Goal: Task Accomplishment & Management: Manage account settings

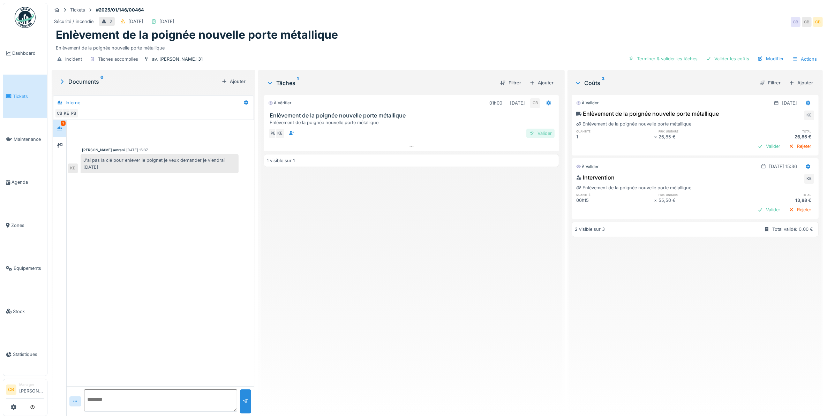
click at [534, 132] on div "Valider" at bounding box center [541, 133] width 28 height 9
click at [654, 57] on div "Incident Tâches accomplies av. [PERSON_NAME] 31 Valider les coûts Modifier Acti…" at bounding box center [438, 59] width 772 height 16
click at [730, 58] on div "Valider les coûts" at bounding box center [728, 58] width 49 height 9
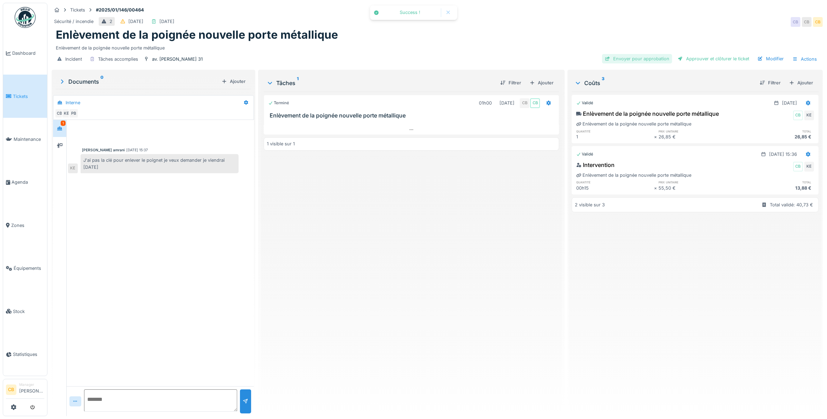
click at [646, 58] on div "Envoyer pour approbation" at bounding box center [637, 58] width 70 height 9
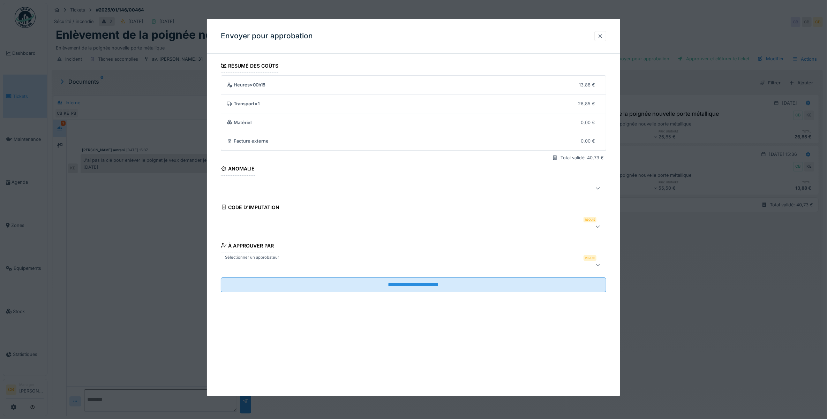
scroll to position [6, 0]
click at [243, 262] on div at bounding box center [414, 265] width 386 height 14
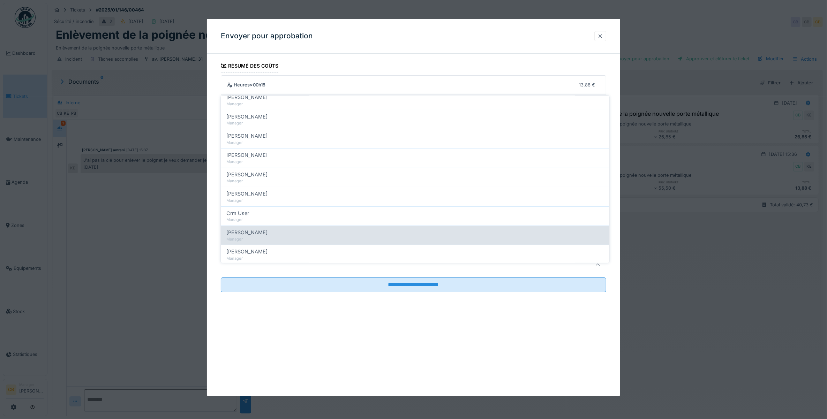
scroll to position [87, 0]
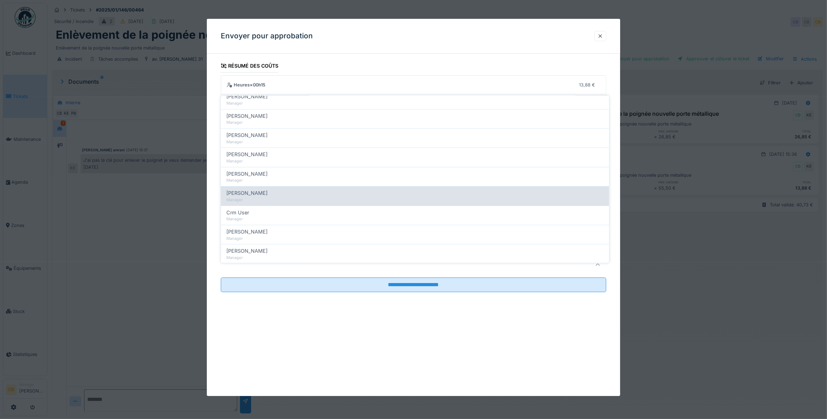
click at [265, 189] on span "[PERSON_NAME]" at bounding box center [247, 193] width 41 height 8
type input "****"
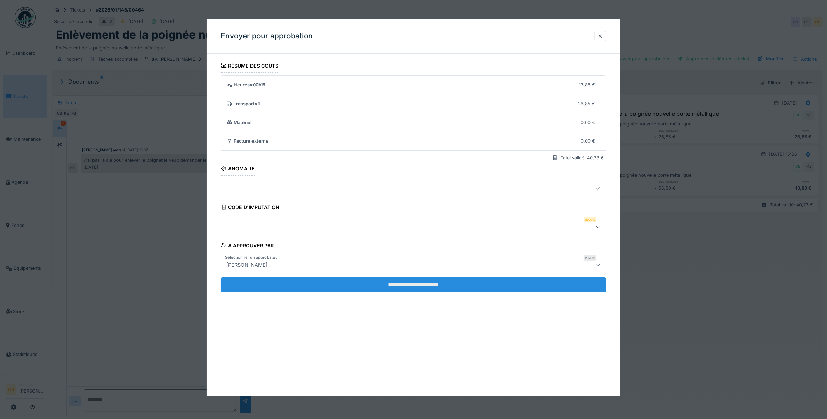
click at [381, 282] on input "**********" at bounding box center [414, 285] width 386 height 15
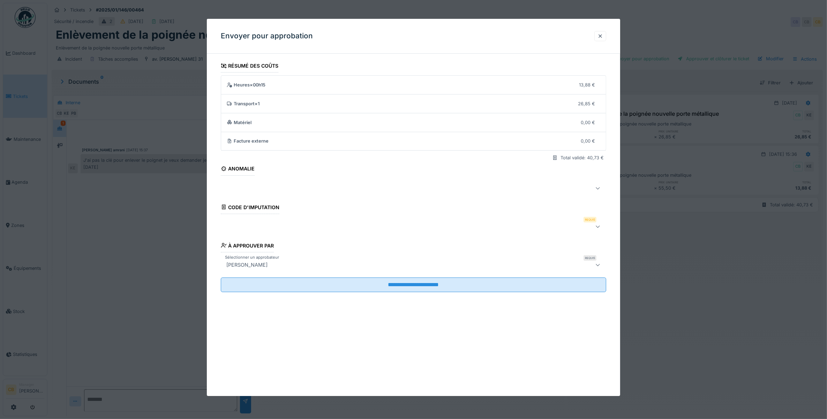
click at [250, 227] on div at bounding box center [392, 227] width 337 height 8
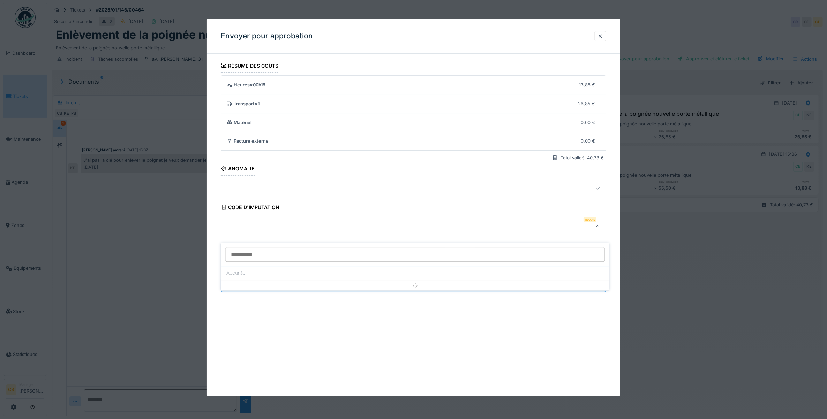
click at [249, 249] on input at bounding box center [415, 254] width 380 height 15
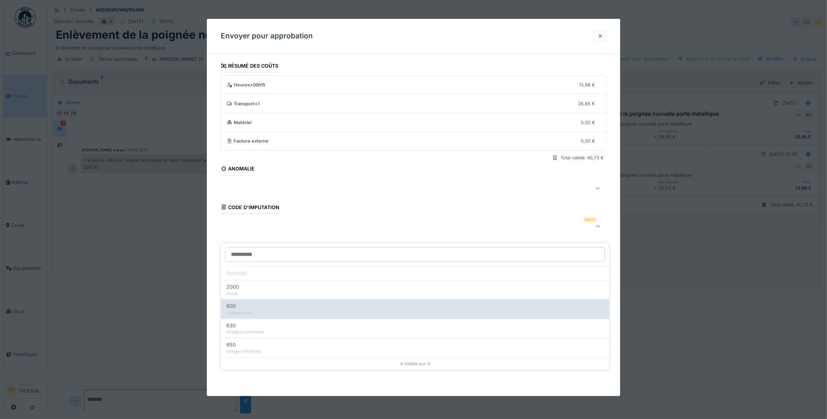
click at [235, 303] on span "600" at bounding box center [231, 307] width 9 height 8
type input "***"
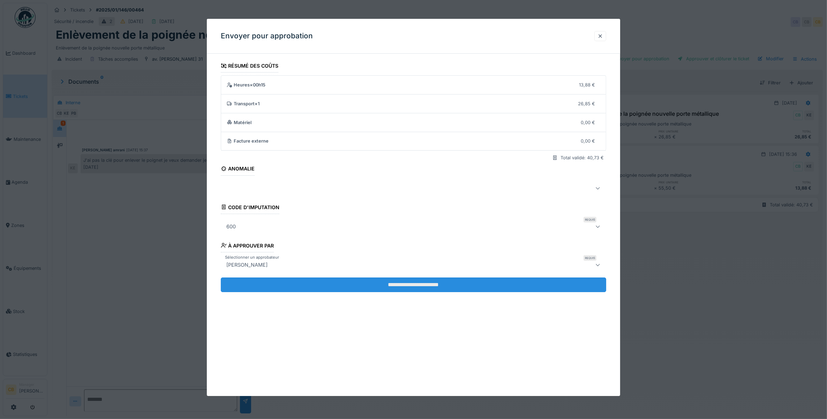
click at [402, 289] on input "**********" at bounding box center [414, 285] width 386 height 15
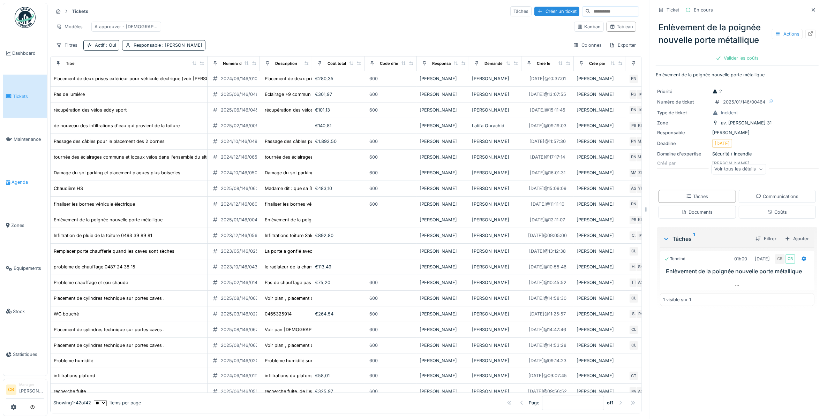
click at [27, 172] on link "Agenda" at bounding box center [25, 182] width 44 height 43
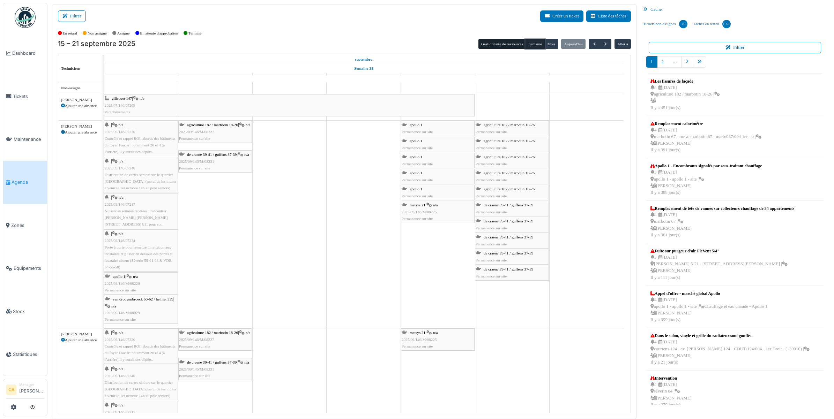
click at [537, 43] on button "Semaine" at bounding box center [535, 44] width 19 height 10
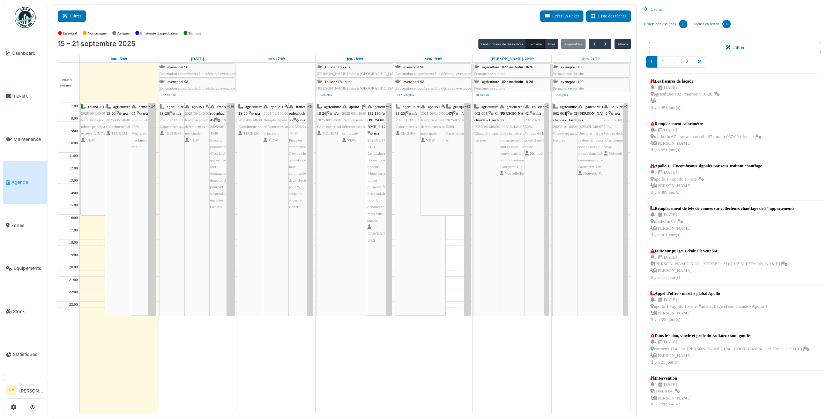
click at [72, 20] on button "Filtrer" at bounding box center [72, 16] width 28 height 12
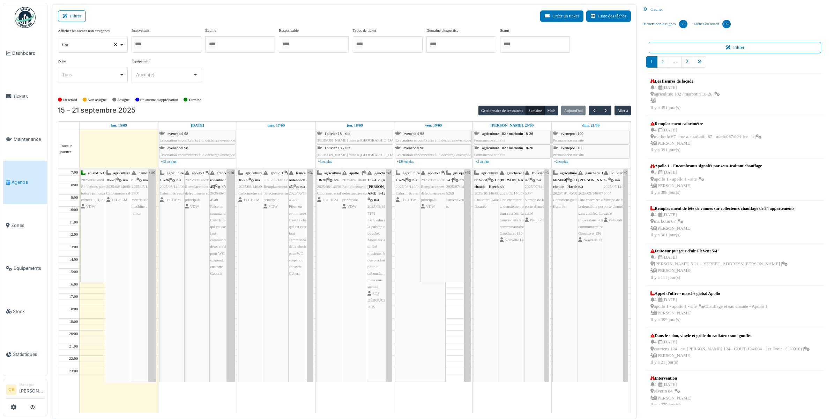
select select
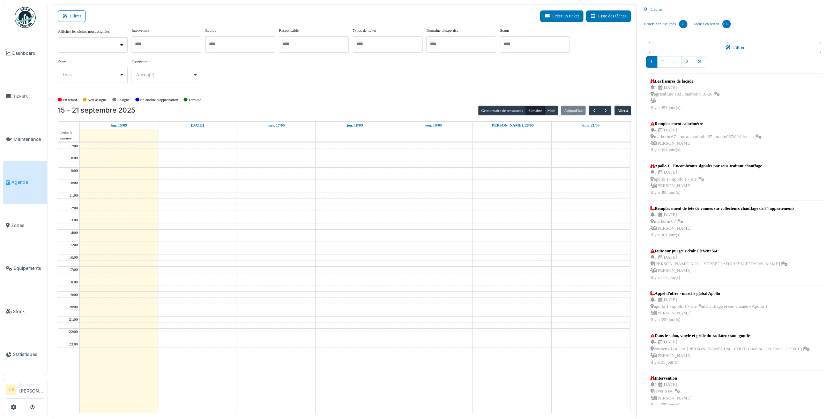
click at [138, 45] on input "Tous" at bounding box center [137, 44] width 7 height 10
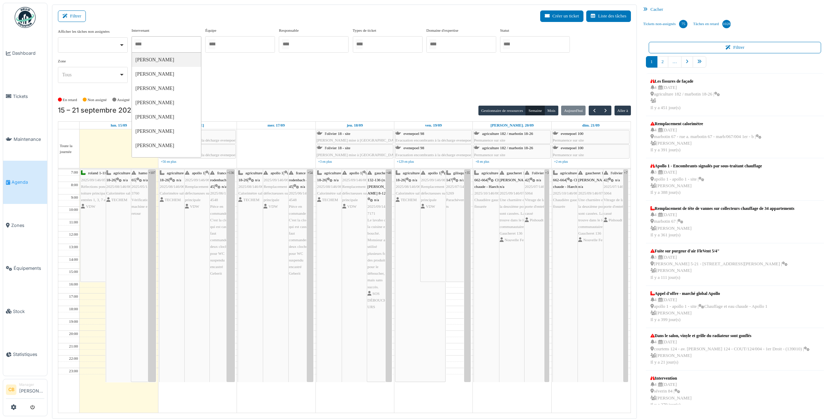
click at [148, 43] on div at bounding box center [167, 44] width 70 height 16
type input "******"
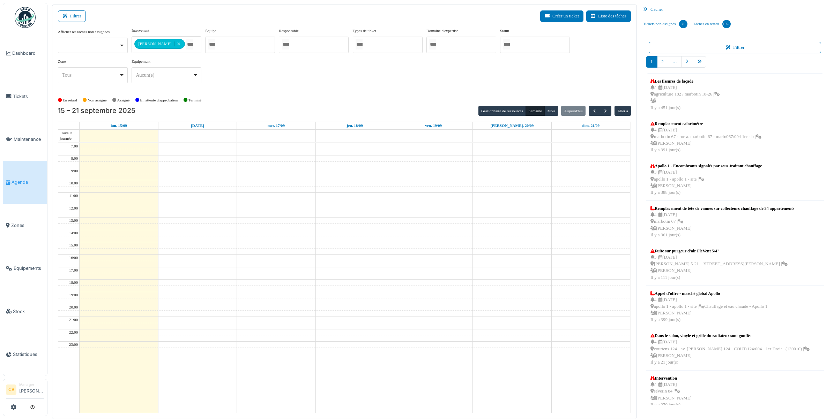
click at [259, 79] on div "**********" at bounding box center [344, 58] width 573 height 61
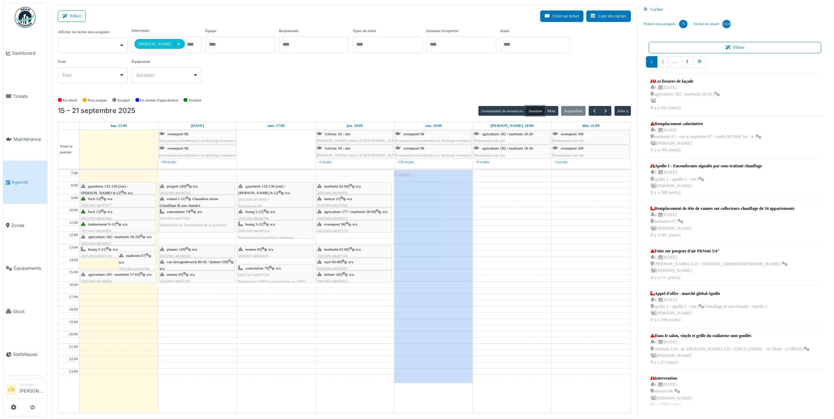
click at [535, 113] on button "Semaine" at bounding box center [535, 111] width 19 height 10
click at [608, 111] on span "button" at bounding box center [606, 111] width 6 height 6
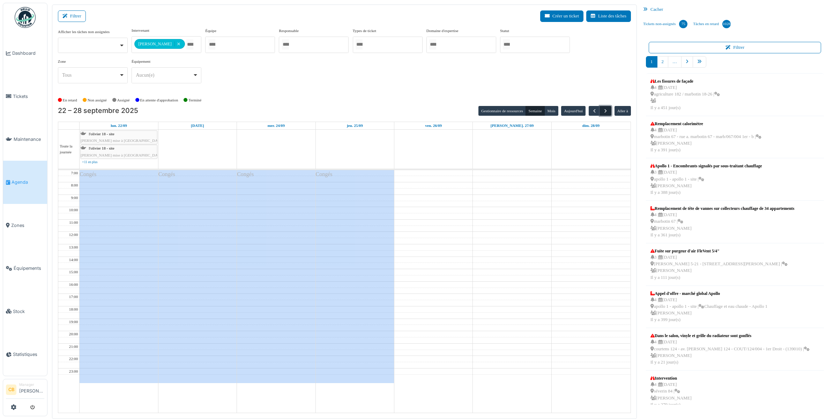
click at [608, 111] on button "button" at bounding box center [606, 111] width 12 height 10
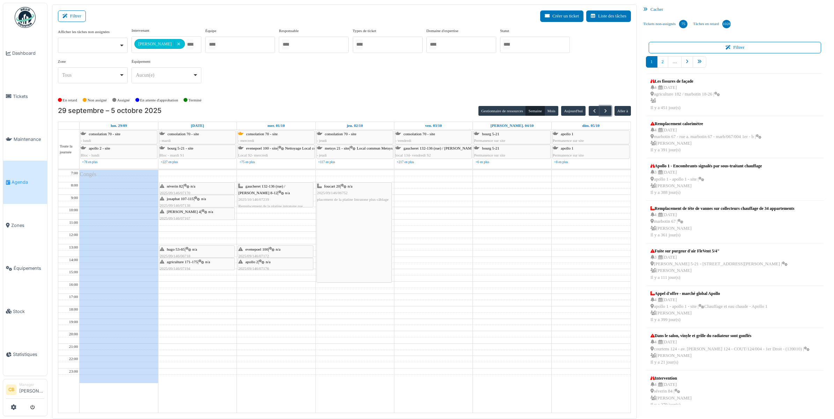
click at [284, 191] on div "gaucheret 132-136 (rue) / thomas 8-12 | n/a 2025/10/146/07239 Remplacement de l…" at bounding box center [275, 196] width 74 height 27
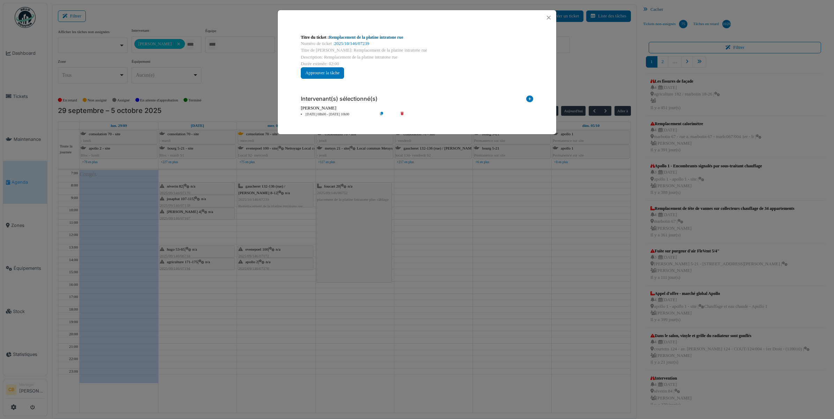
click at [402, 38] on link "Remplacement de la platine intratone rue" at bounding box center [366, 37] width 74 height 5
click at [549, 17] on button "Close" at bounding box center [548, 17] width 9 height 9
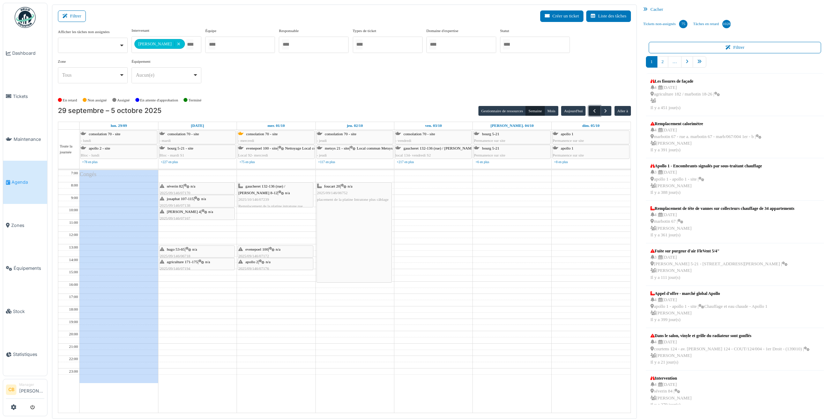
click at [594, 110] on span "button" at bounding box center [595, 111] width 6 height 6
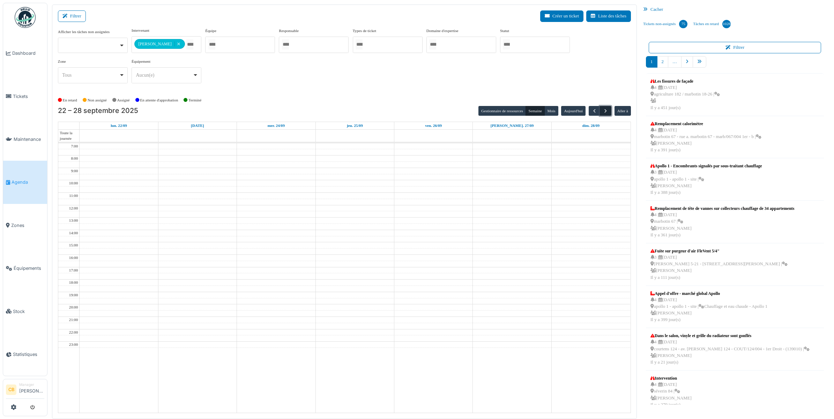
click at [608, 109] on span "button" at bounding box center [606, 111] width 6 height 6
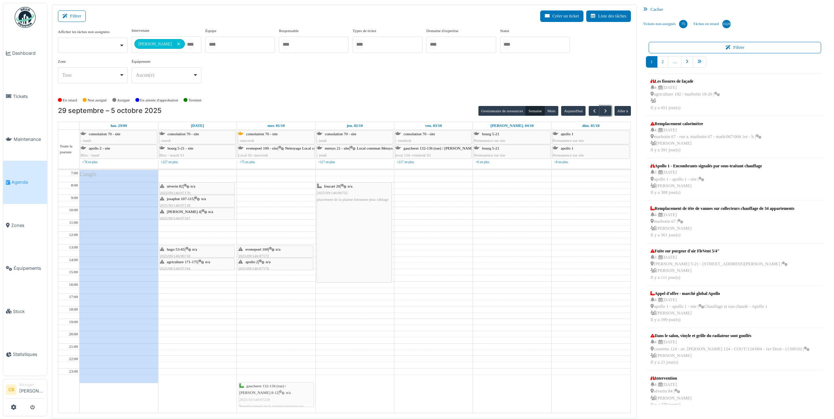
drag, startPoint x: 295, startPoint y: 195, endPoint x: 296, endPoint y: 395, distance: 199.3
click at [296, 395] on div "gaucheret 132-136 (rue) / thomas 8-12 | n/a 2025/10/146/07239 Remplacement de l…" at bounding box center [276, 291] width 78 height 243
drag, startPoint x: 267, startPoint y: 190, endPoint x: 274, endPoint y: 327, distance: 136.6
click at [274, 327] on div "gaucheret 132-136 (rue) / thomas 8-12 | n/a 2025/10/146/07239 Remplacement de l…" at bounding box center [276, 291] width 78 height 243
click at [589, 107] on button "button" at bounding box center [595, 111] width 12 height 10
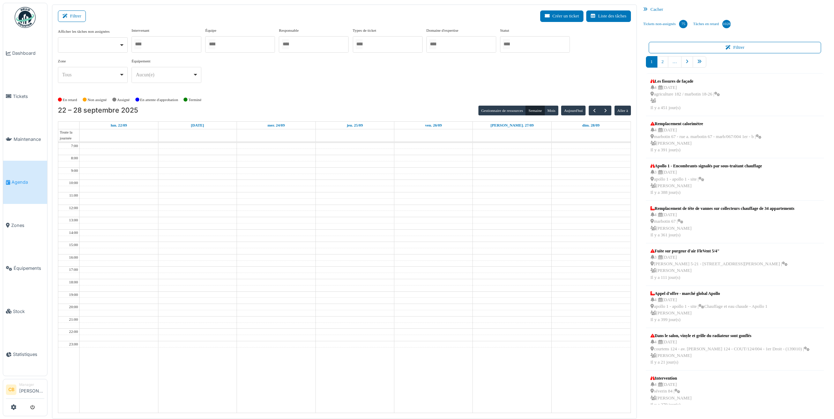
click at [246, 90] on div "Afficher les tâches non assignées Oui Non Intervenant Abdelkader Ouriachi Abdel…" at bounding box center [344, 61] width 573 height 67
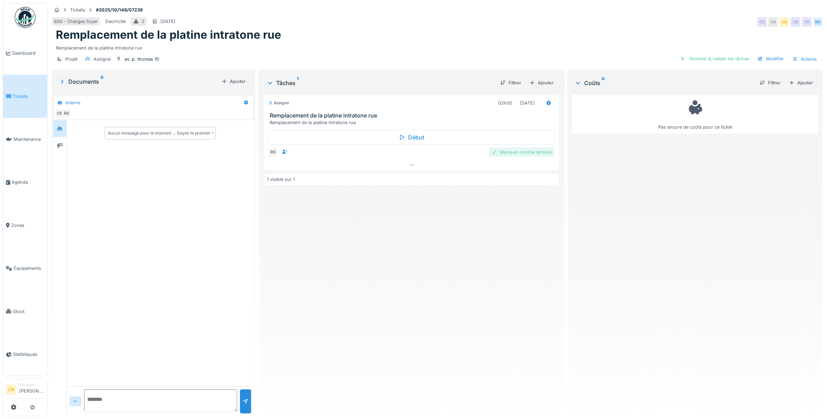
click at [533, 153] on div "Marquer comme terminé" at bounding box center [522, 152] width 66 height 9
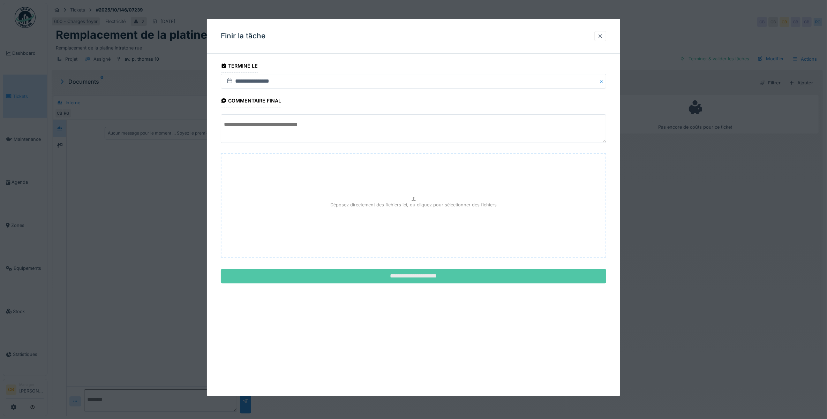
click at [410, 277] on input "**********" at bounding box center [414, 276] width 386 height 15
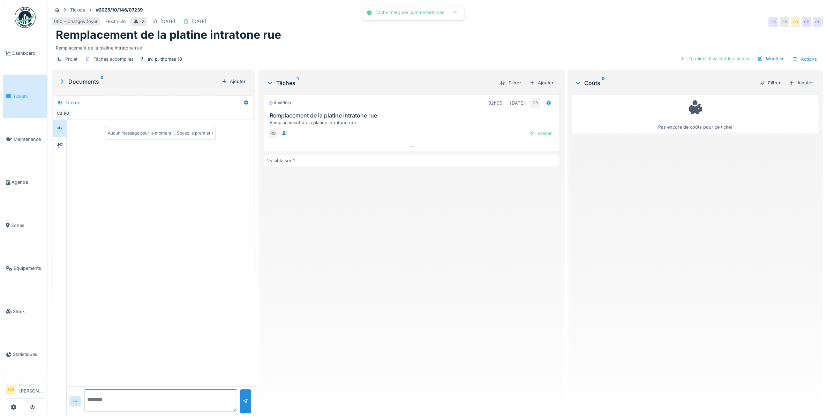
click at [105, 401] on textarea at bounding box center [160, 401] width 153 height 22
click at [91, 399] on textarea "*******" at bounding box center [160, 401] width 153 height 22
type textarea "*******"
click at [250, 397] on div "*******" at bounding box center [160, 402] width 187 height 30
click at [243, 400] on div at bounding box center [246, 402] width 6 height 7
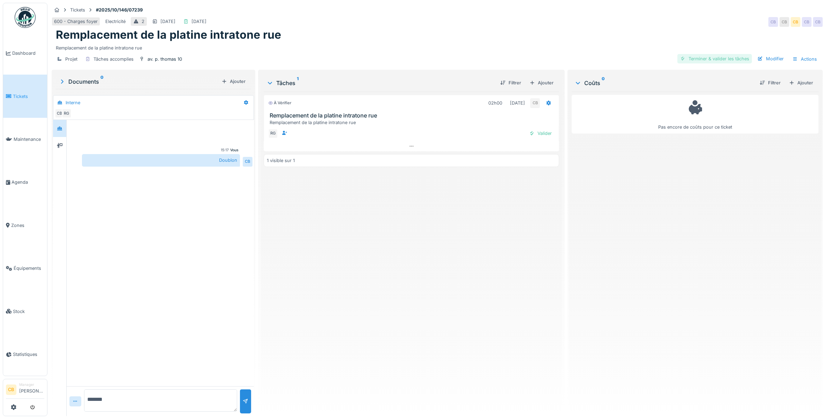
click at [726, 60] on div "Terminer & valider les tâches" at bounding box center [715, 58] width 75 height 9
click at [615, 60] on div "Envoyer pour approbation" at bounding box center [637, 58] width 70 height 9
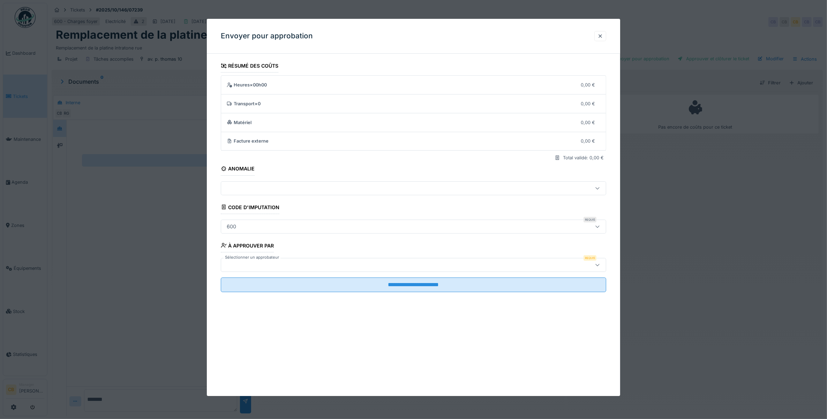
scroll to position [6, 0]
click at [250, 262] on div at bounding box center [392, 265] width 336 height 8
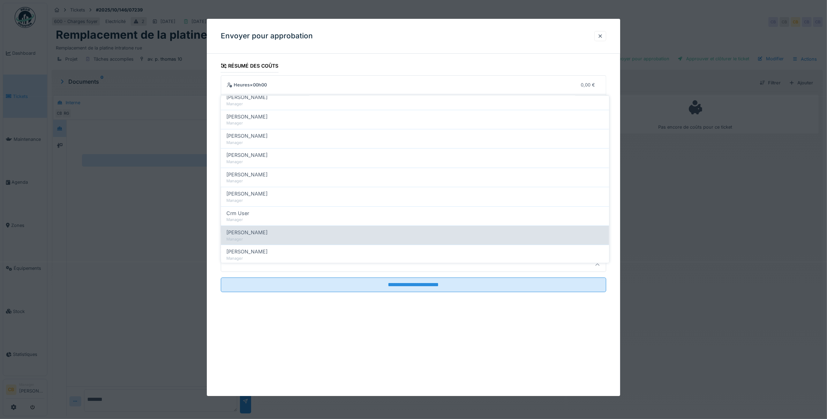
scroll to position [87, 0]
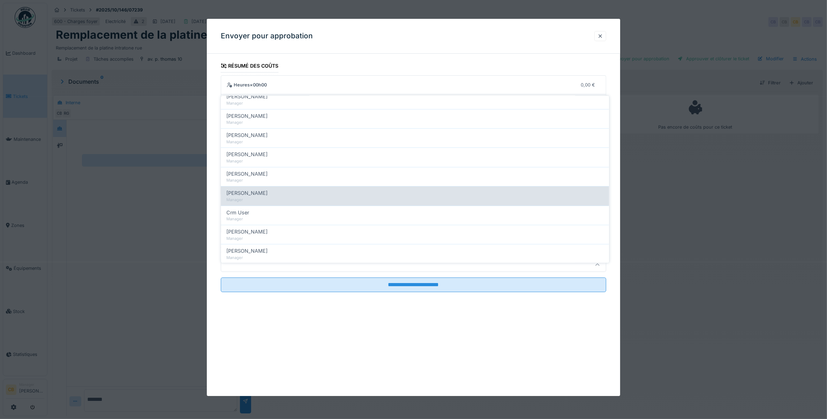
click at [260, 189] on span "[PERSON_NAME]" at bounding box center [247, 193] width 41 height 8
type input "****"
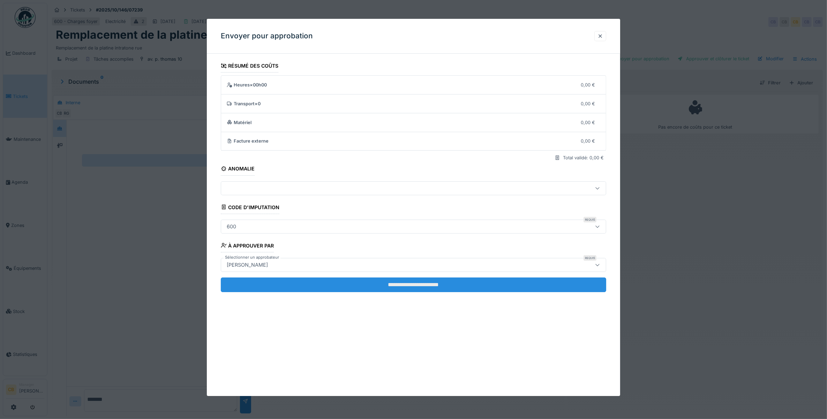
click at [407, 283] on input "**********" at bounding box center [414, 285] width 386 height 15
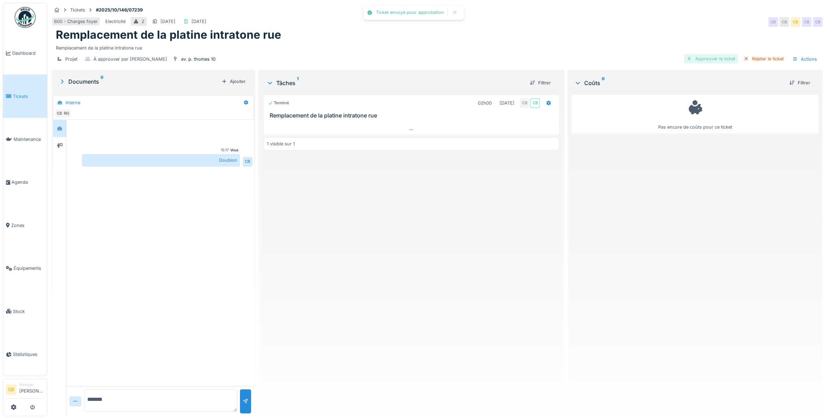
click at [704, 54] on div "Approuver le ticket" at bounding box center [711, 58] width 54 height 9
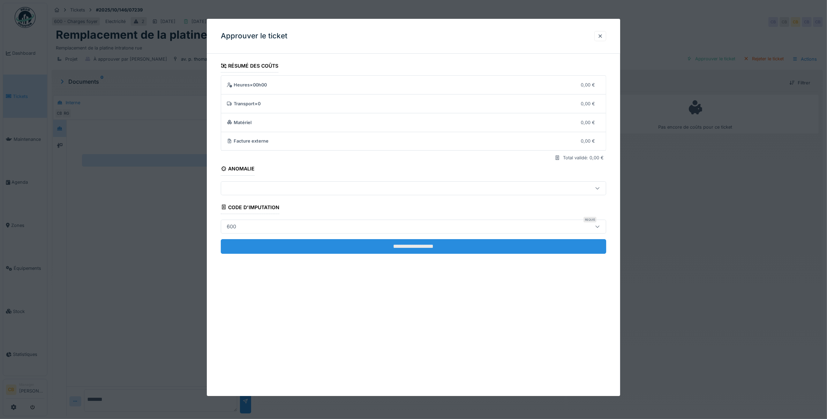
click at [426, 247] on input "**********" at bounding box center [414, 246] width 386 height 15
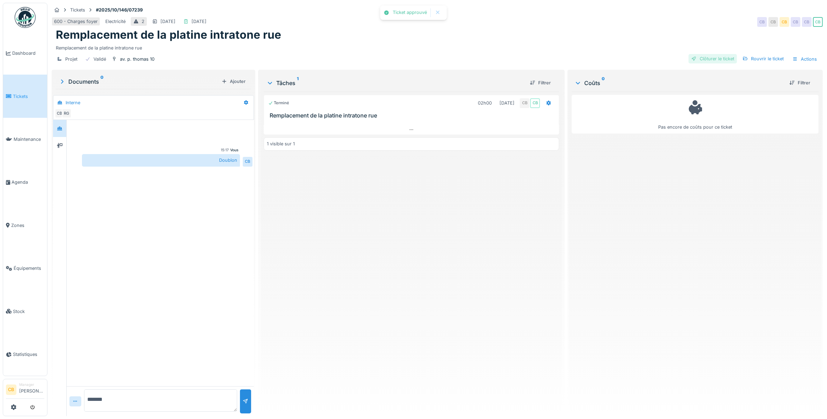
click at [700, 54] on div "Clôturer le ticket" at bounding box center [713, 58] width 49 height 9
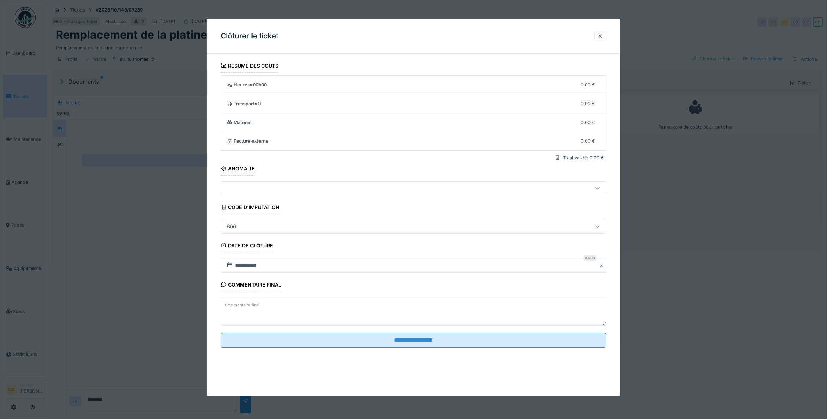
click at [253, 307] on label "Commentaire final" at bounding box center [242, 305] width 37 height 9
click at [253, 307] on textarea "Commentaire final" at bounding box center [414, 311] width 386 height 29
type textarea "*"
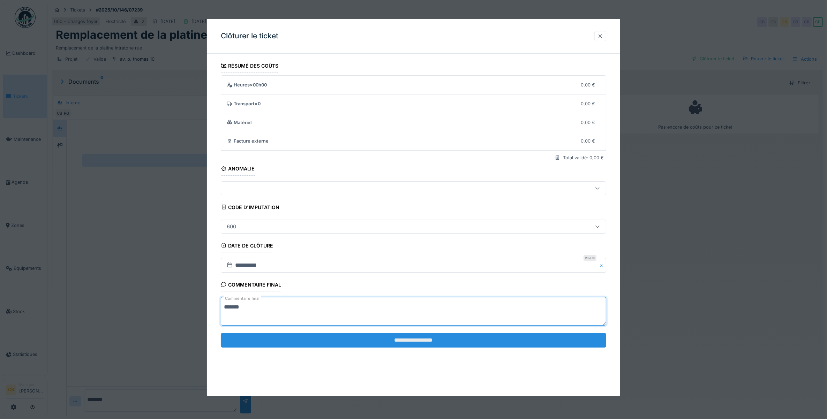
type textarea "*******"
click at [410, 340] on input "**********" at bounding box center [414, 340] width 386 height 15
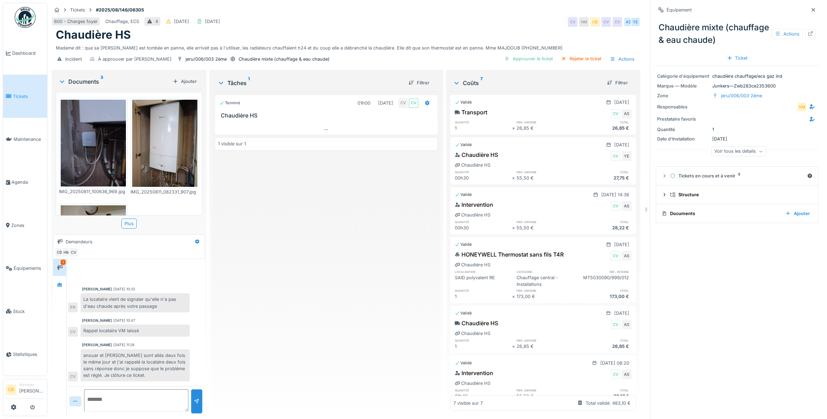
click at [172, 138] on img at bounding box center [164, 143] width 65 height 87
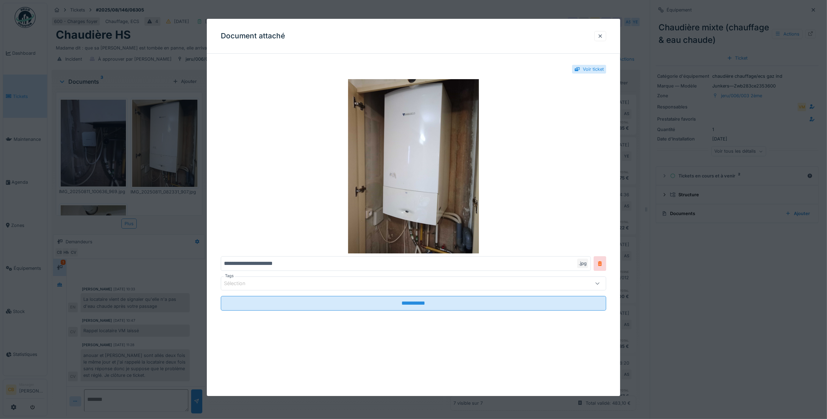
click at [172, 138] on div at bounding box center [413, 209] width 827 height 419
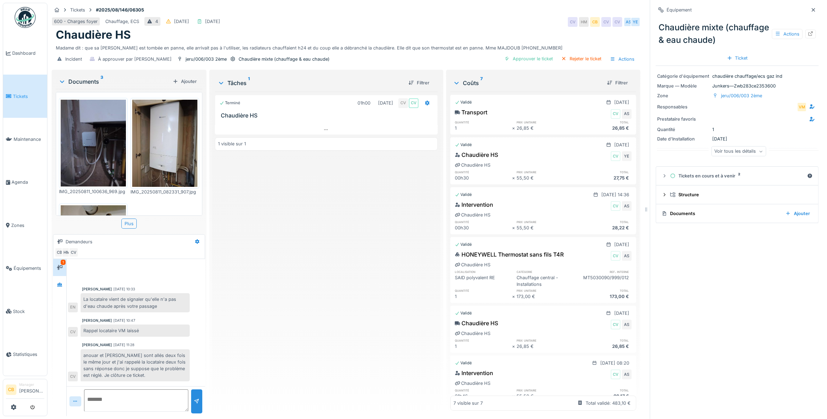
click at [84, 149] on img at bounding box center [93, 143] width 65 height 87
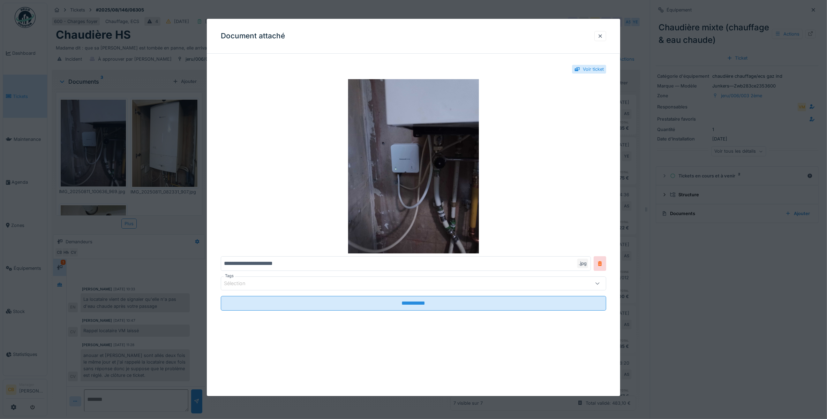
click at [84, 149] on div at bounding box center [413, 209] width 827 height 419
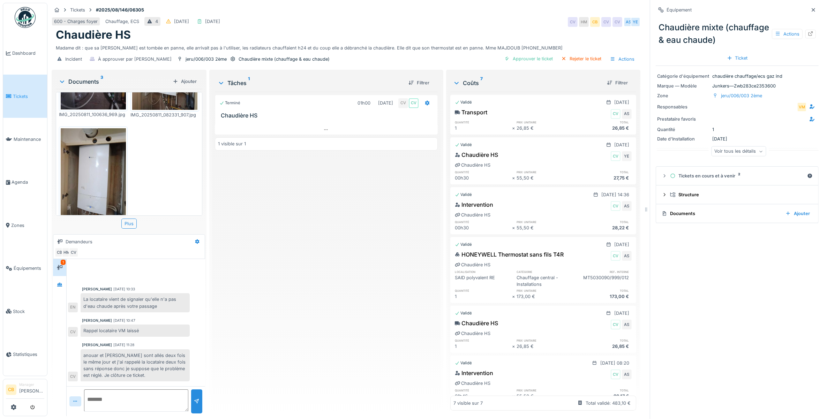
scroll to position [81, 0]
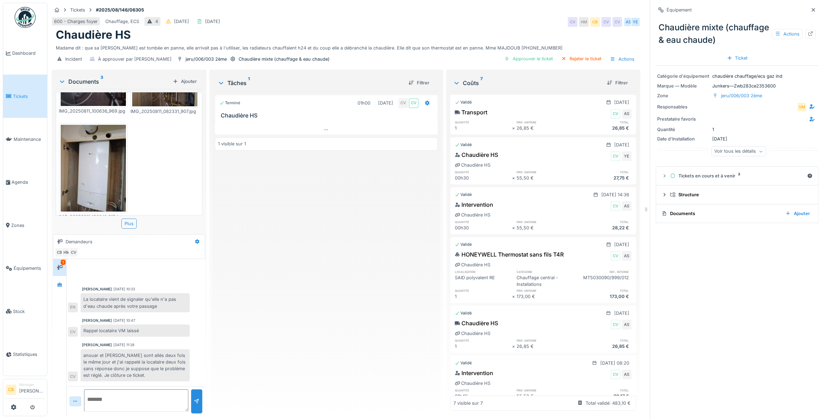
click at [98, 146] on img at bounding box center [93, 168] width 65 height 87
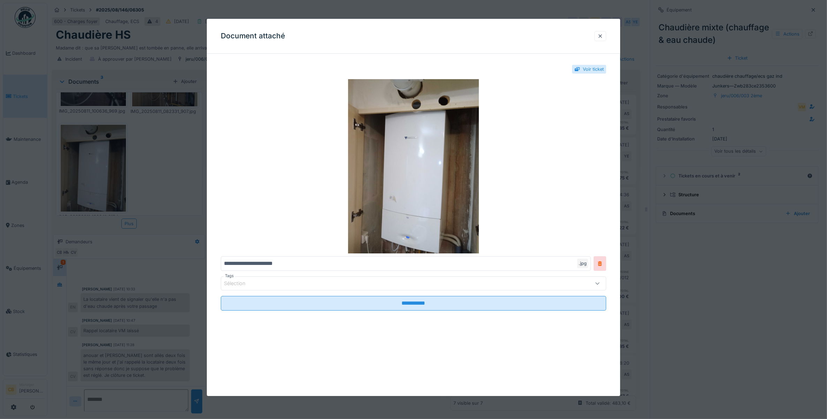
click at [98, 146] on div at bounding box center [413, 209] width 827 height 419
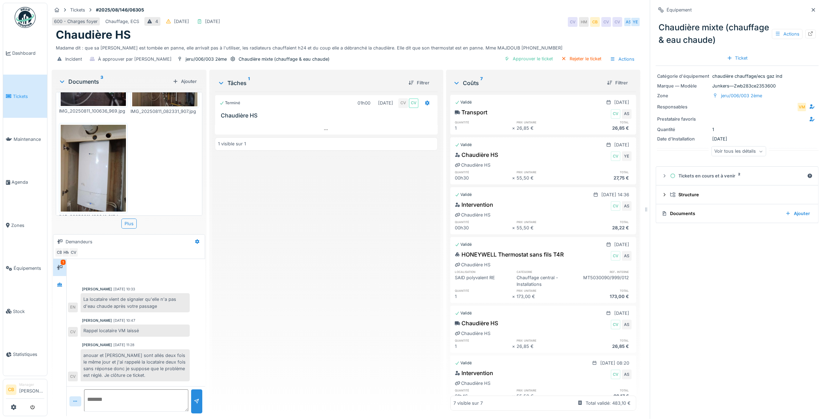
scroll to position [6, 0]
click at [64, 81] on icon at bounding box center [62, 82] width 4 height 2
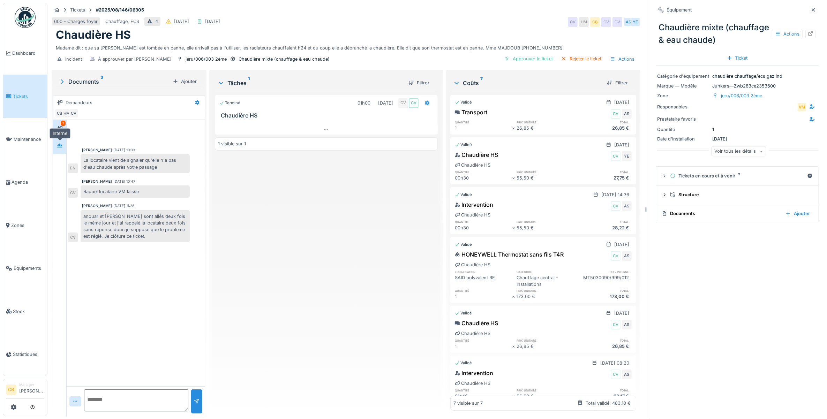
click at [62, 143] on icon at bounding box center [60, 145] width 6 height 5
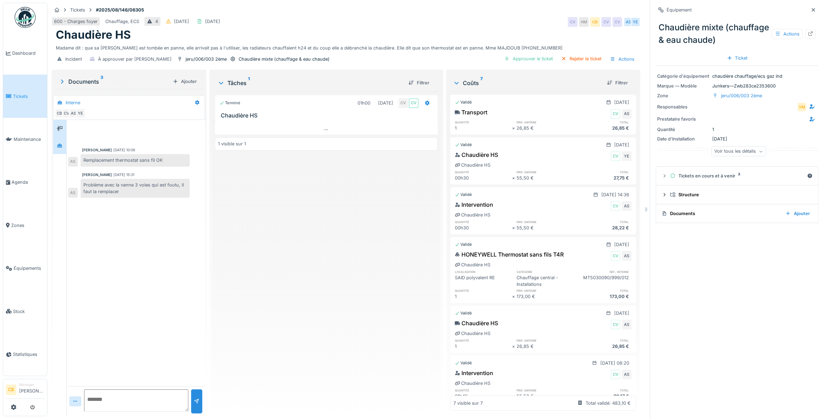
click at [60, 123] on div at bounding box center [59, 129] width 10 height 12
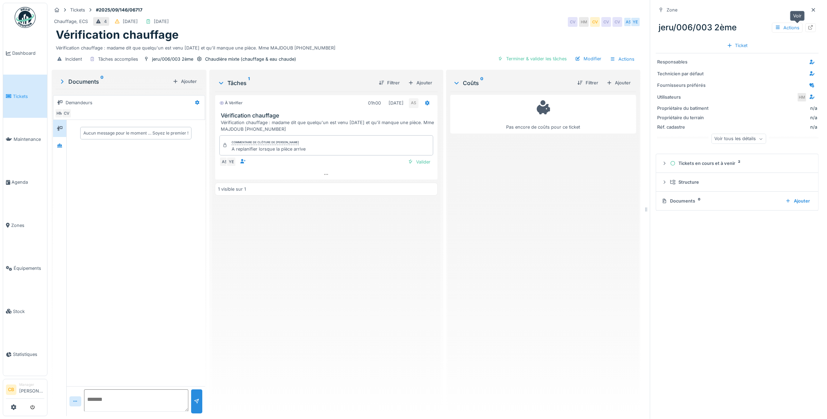
click at [809, 27] on icon at bounding box center [811, 27] width 5 height 5
click at [55, 146] on div at bounding box center [59, 145] width 10 height 9
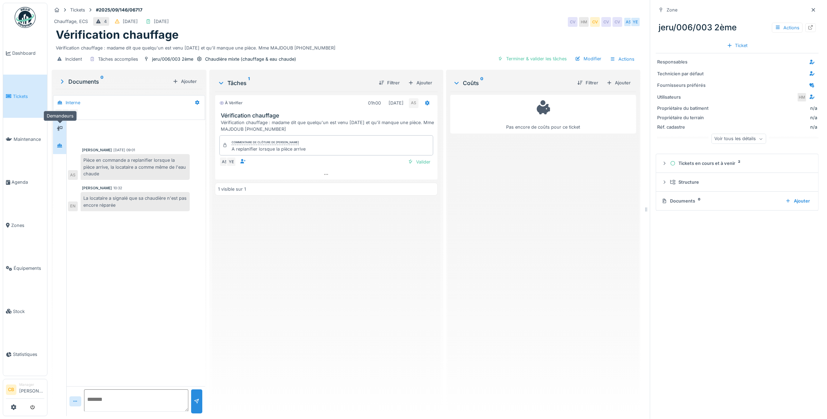
click at [57, 129] on icon at bounding box center [60, 128] width 6 height 5
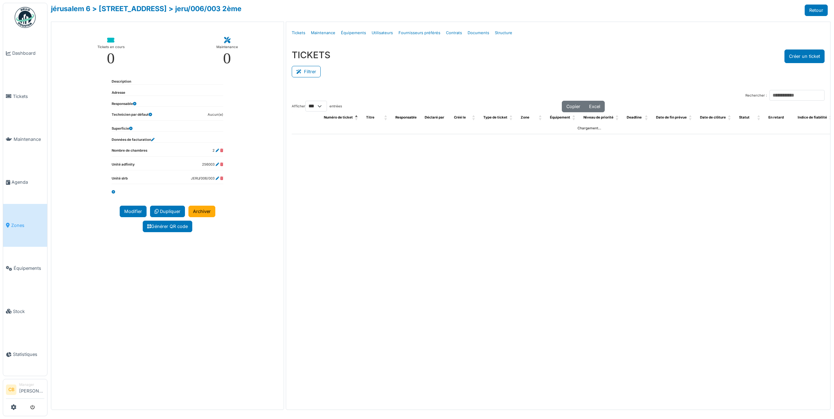
select select "***"
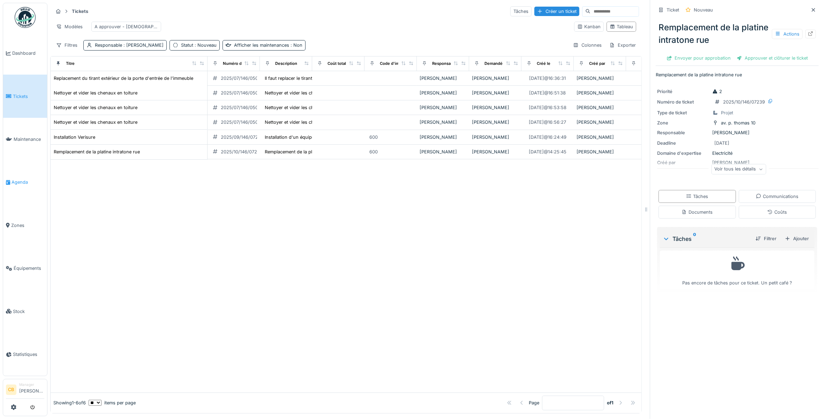
click at [22, 179] on span "Agenda" at bounding box center [28, 182] width 33 height 7
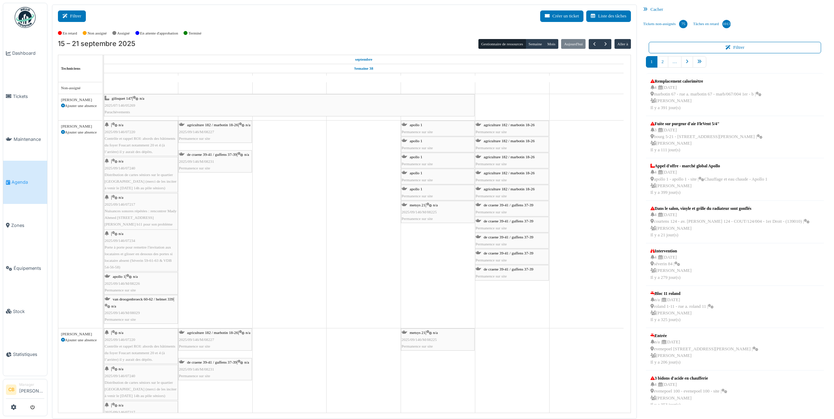
click at [72, 14] on button "Filtrer" at bounding box center [72, 16] width 28 height 12
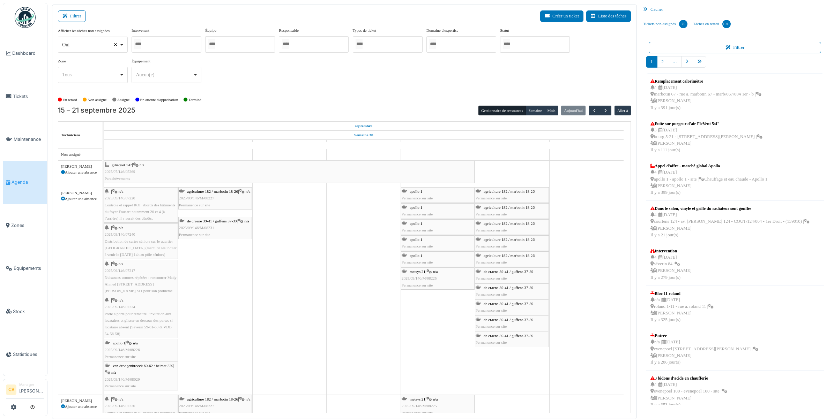
select select
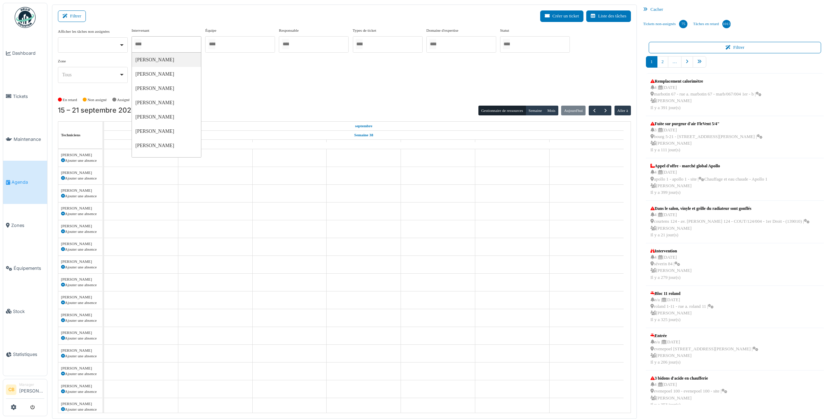
click at [141, 42] on input "Tous" at bounding box center [137, 44] width 7 height 10
type input "****"
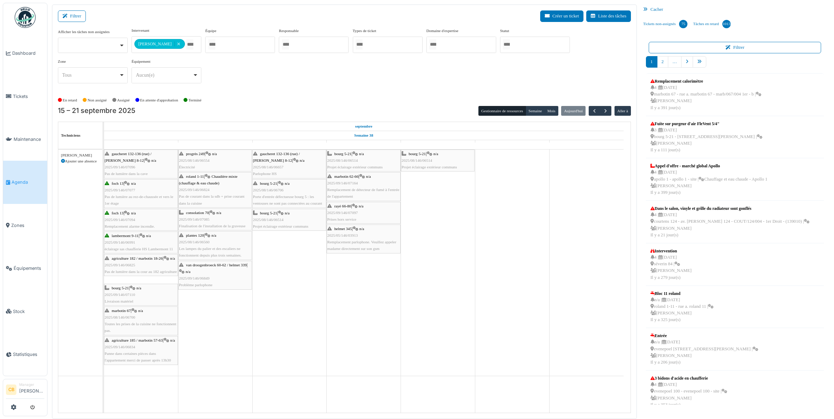
click at [311, 94] on div "**********" at bounding box center [344, 61] width 573 height 67
click at [540, 111] on button "Semaine" at bounding box center [535, 111] width 19 height 10
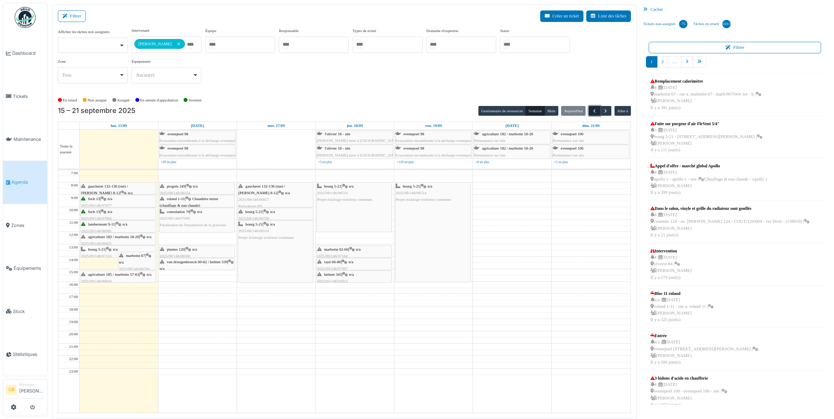
click at [589, 110] on button "button" at bounding box center [595, 111] width 12 height 10
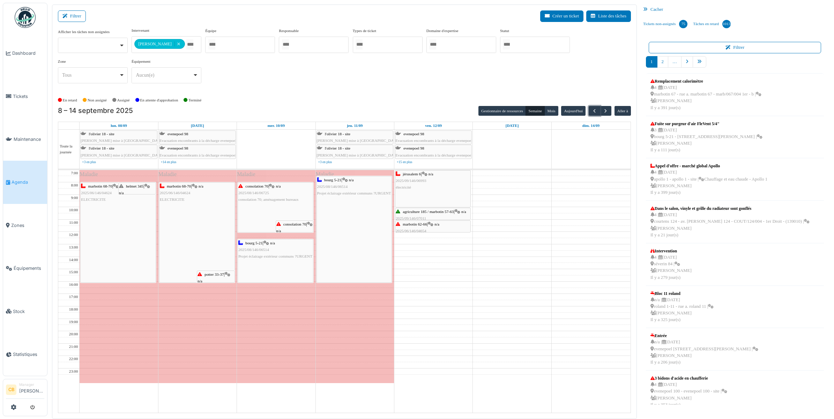
click at [142, 240] on div "marbotin 68-70 | n/a 2025/06/146/04624 ELECTRICITE" at bounding box center [118, 233] width 75 height 100
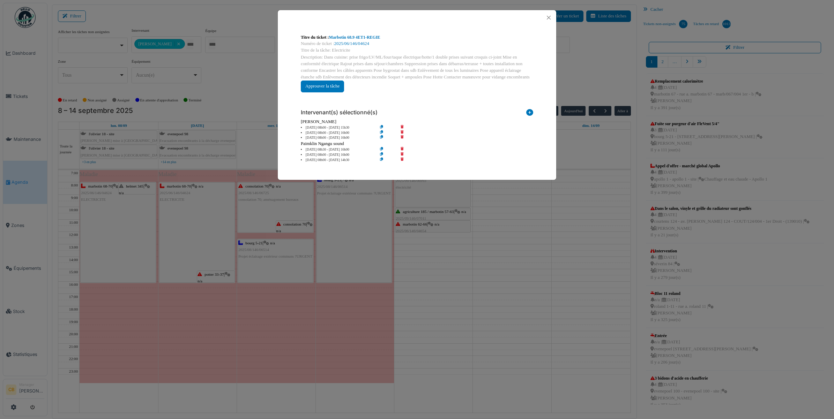
click at [402, 131] on icon at bounding box center [407, 133] width 20 height 5
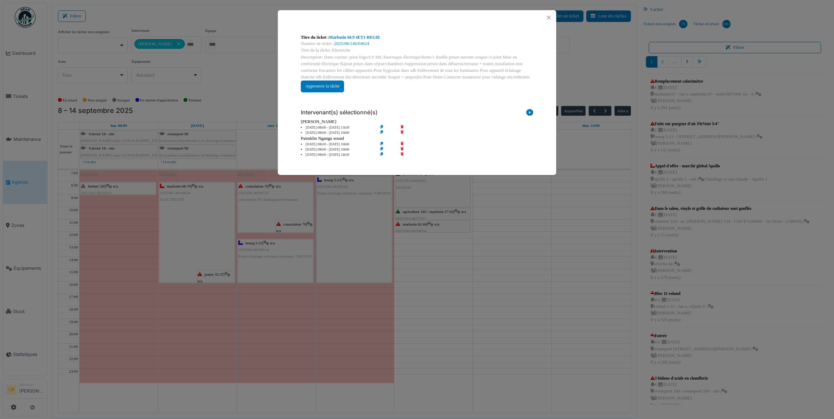
click at [402, 131] on icon at bounding box center [407, 133] width 20 height 5
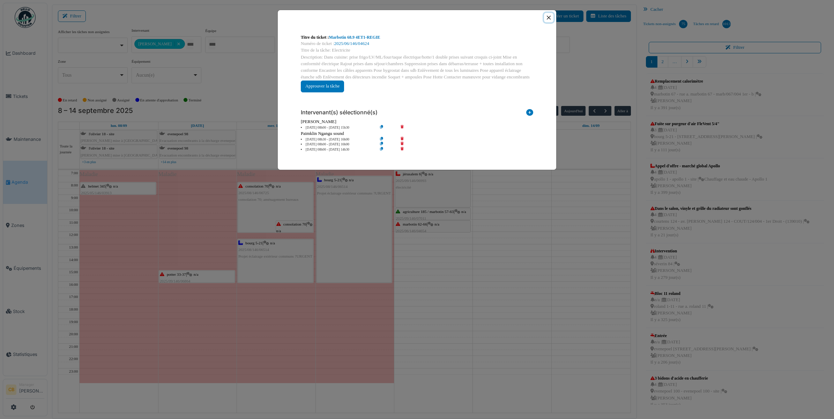
click at [548, 16] on button "Close" at bounding box center [548, 17] width 9 height 9
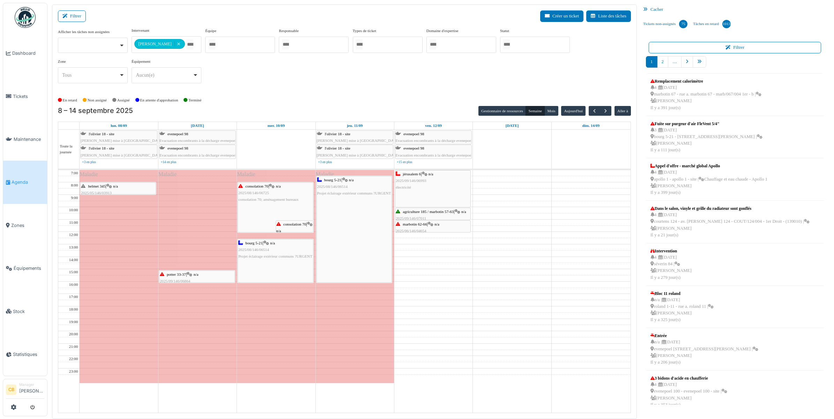
click at [332, 209] on div "bourg 5-21 | n/a 2025/08/146/06514 Projet éclairage extérieur communs ?URGENT" at bounding box center [354, 230] width 75 height 106
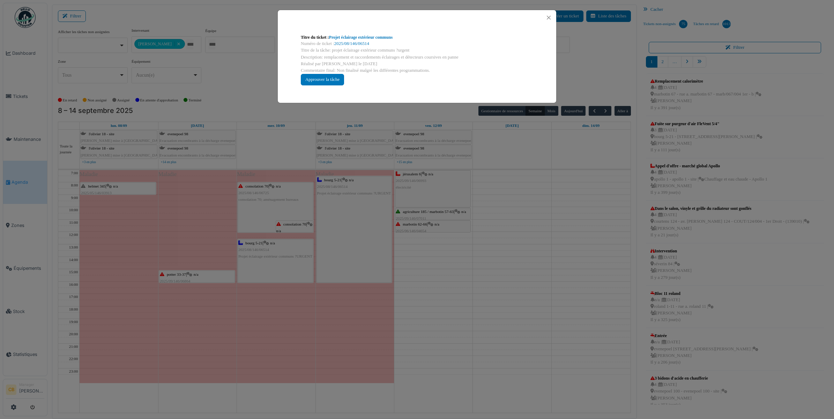
click at [332, 209] on div "Titre du ticket : Projet éclairage extérieur communs Numéro de ticket : 2025/08…" at bounding box center [417, 209] width 834 height 419
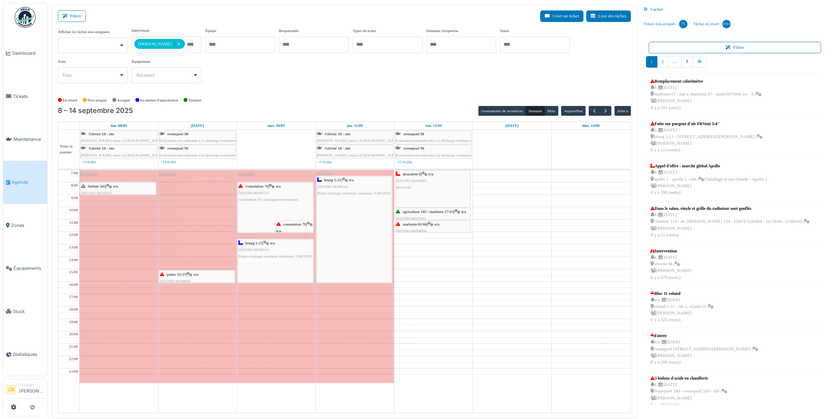
click at [276, 203] on div "consolation 70 | n/a 2025/08/146/06725 consolation 70; aménagement bureaux" at bounding box center [275, 193] width 74 height 20
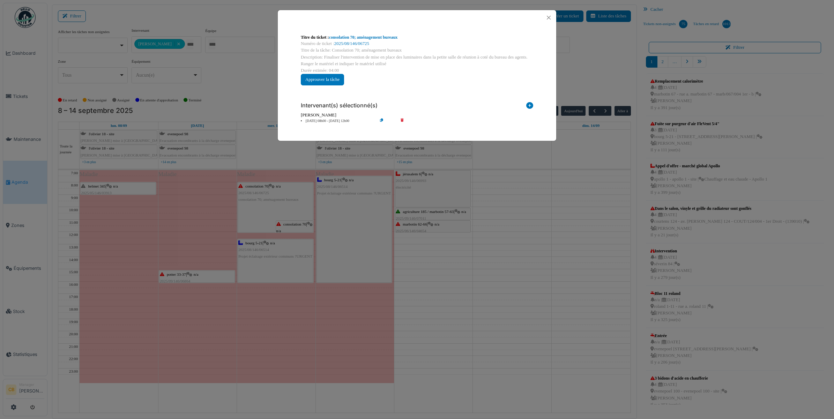
click at [402, 119] on icon at bounding box center [407, 121] width 20 height 5
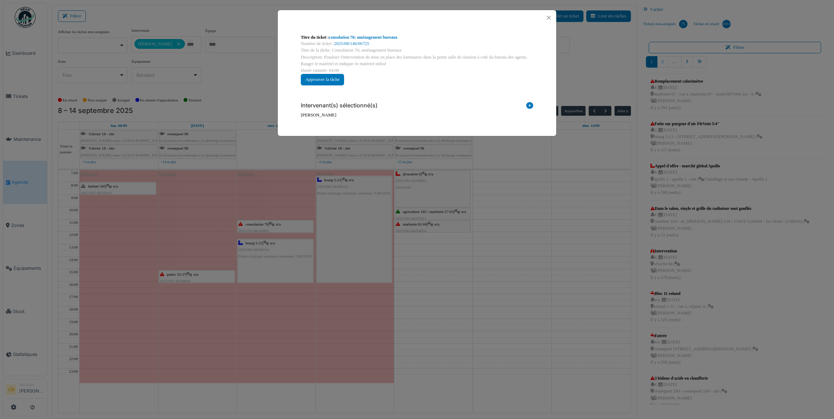
click at [189, 274] on div "Titre du ticket : consolation 70; aménagement bureaux Numéro de ticket : 2025/0…" at bounding box center [417, 209] width 834 height 419
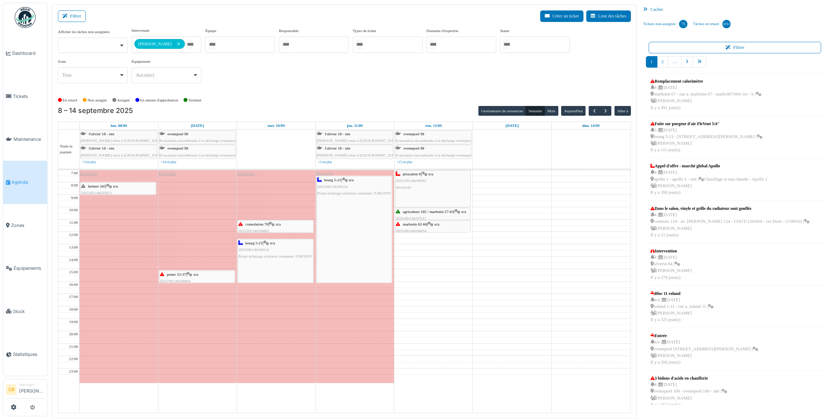
click at [189, 276] on icon at bounding box center [190, 275] width 6 height 5
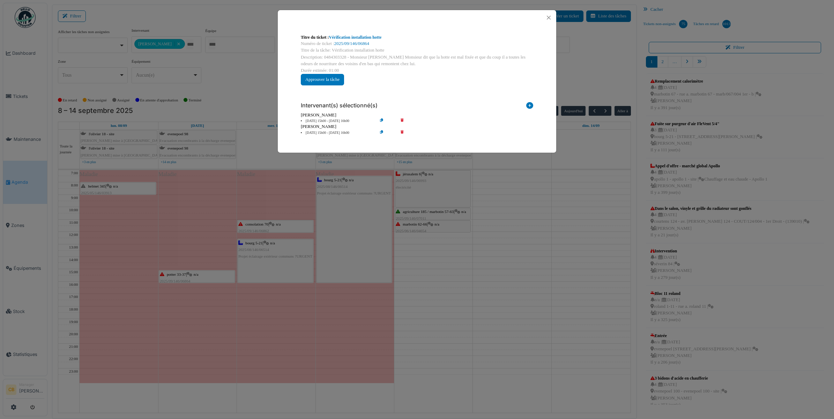
click at [403, 119] on icon at bounding box center [407, 121] width 20 height 5
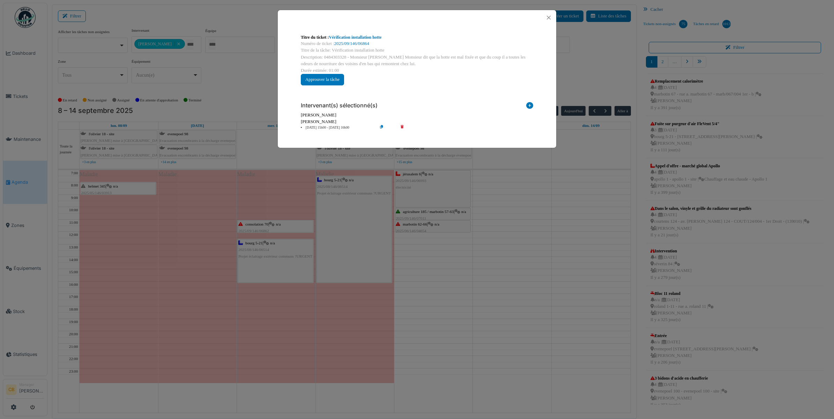
click at [292, 185] on div "Titre du ticket : Vérification installation hotte Numéro de ticket : 2025/09/14…" at bounding box center [417, 209] width 834 height 419
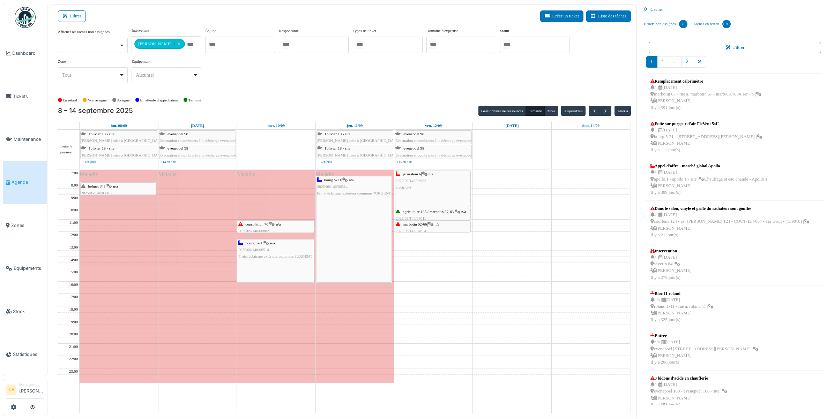
click at [277, 224] on div "consolation 70 | n/a 2025/09/146/06862 Remplacer interrupteur chez [PERSON_NAME…" at bounding box center [275, 238] width 74 height 34
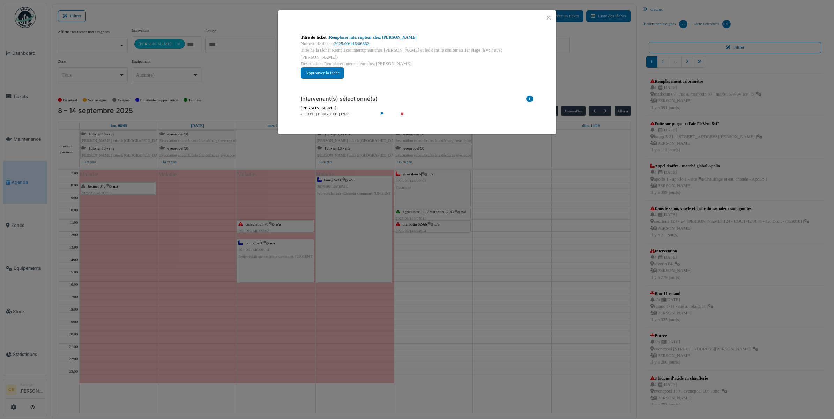
click at [402, 112] on icon at bounding box center [407, 114] width 20 height 5
click at [292, 154] on div "Titre du ticket : Remplacer interrupteur chez [PERSON_NAME] Numéro de ticket : …" at bounding box center [417, 209] width 834 height 419
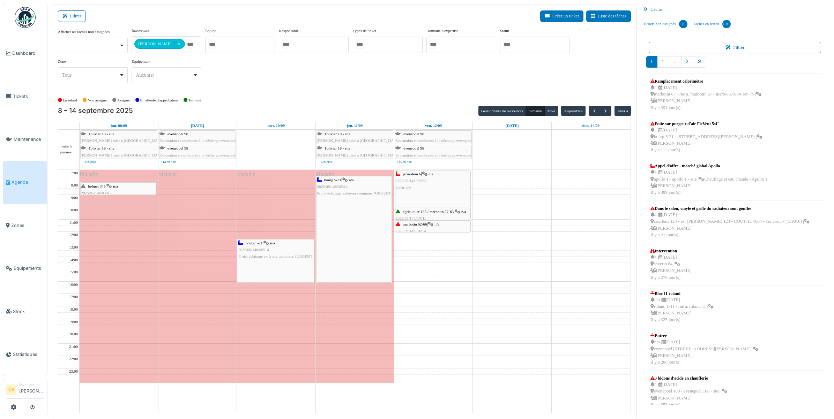
click at [137, 187] on div "helmet 345 | n/a 2025/05/146/03913 Remplacement parlophone. Veuillez appeler ma…" at bounding box center [118, 196] width 74 height 27
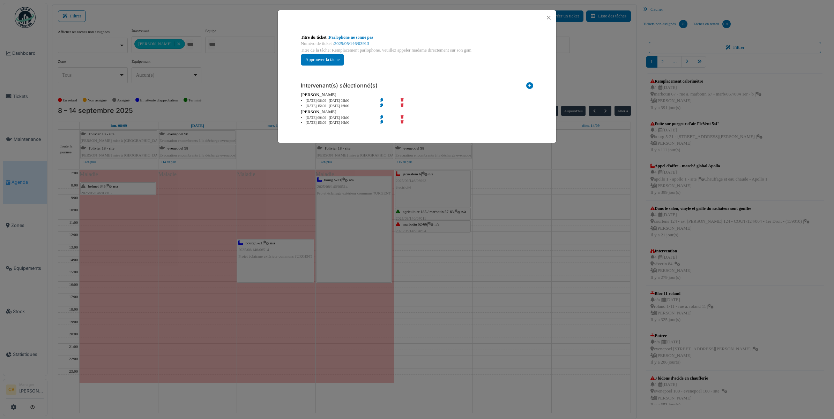
drag, startPoint x: 403, startPoint y: 98, endPoint x: 399, endPoint y: 100, distance: 5.5
click at [404, 98] on div "[PERSON_NAME]" at bounding box center [417, 95] width 232 height 7
click at [490, 202] on div "Titre du ticket : Parlophone ne sonne pas Numéro de ticket : 2025/05/146/03913 …" at bounding box center [417, 209] width 834 height 419
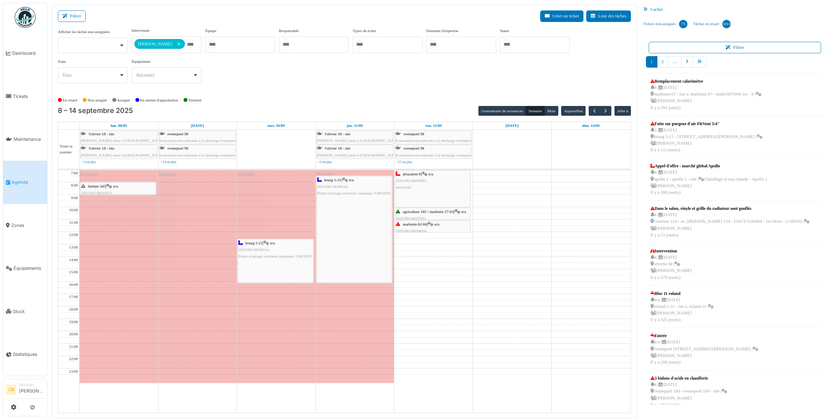
click at [136, 189] on div "helmet 345 | n/a 2025/05/146/03913 Remplacement parlophone. Veuillez appeler ma…" at bounding box center [118, 196] width 74 height 27
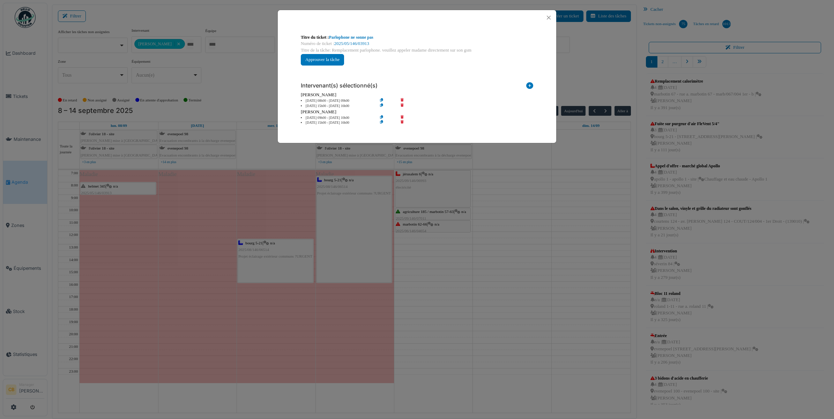
click at [402, 98] on div "[PERSON_NAME]" at bounding box center [417, 95] width 232 height 7
click at [402, 99] on icon at bounding box center [407, 100] width 20 height 5
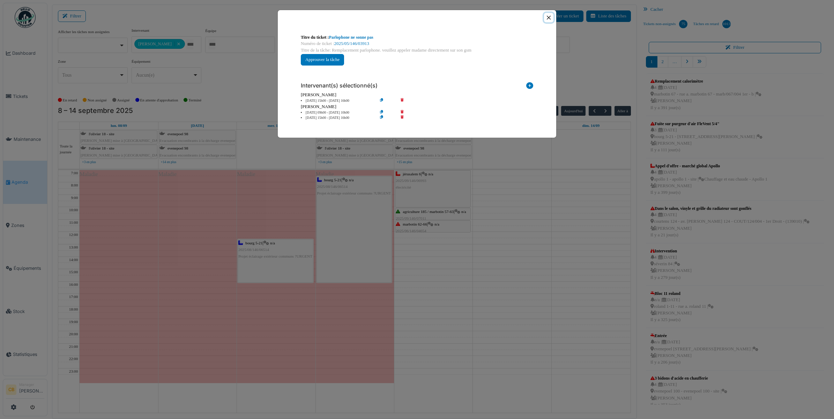
click at [550, 18] on button "Close" at bounding box center [548, 17] width 9 height 9
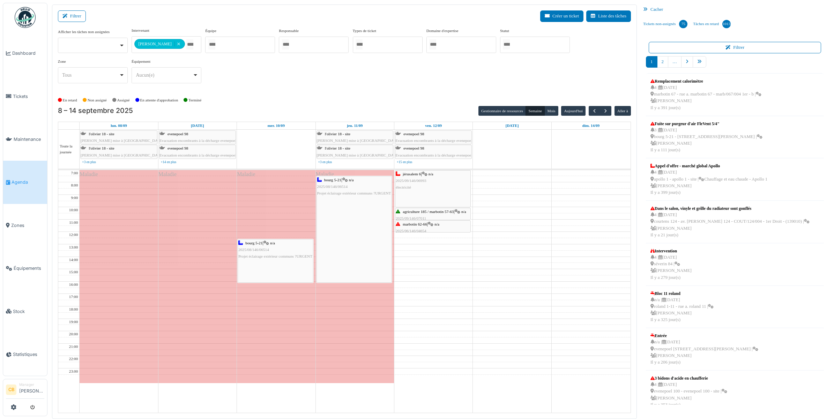
click at [508, 211] on td at bounding box center [355, 210] width 551 height 6
drag, startPoint x: 421, startPoint y: 187, endPoint x: 421, endPoint y: 200, distance: 12.2
click at [421, 200] on div "jérusalem 6 | n/a 2025/09/146/06993 électricité agriculture 185 / marbotin 57-6…" at bounding box center [433, 291] width 78 height 243
click at [431, 240] on div "jérusalem 6 | n/a 2025/09/146/06993 électricité agriculture 185 / marbotin 57-6…" at bounding box center [433, 291] width 78 height 243
drag, startPoint x: 442, startPoint y: 216, endPoint x: 439, endPoint y: 228, distance: 12.5
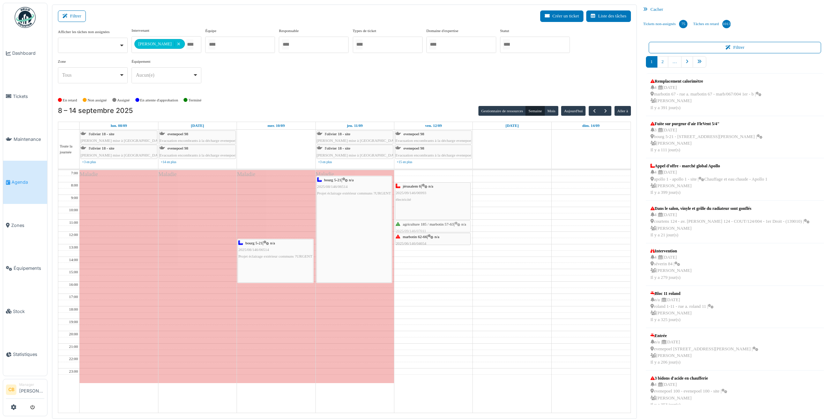
click at [439, 228] on div "jérusalem 6 | n/a 2025/09/146/06993 électricité agriculture 185 / marbotin 57-6…" at bounding box center [433, 291] width 78 height 243
click at [427, 202] on div "jérusalem 6 | n/a 2025/09/146/06993 électricité" at bounding box center [433, 193] width 74 height 20
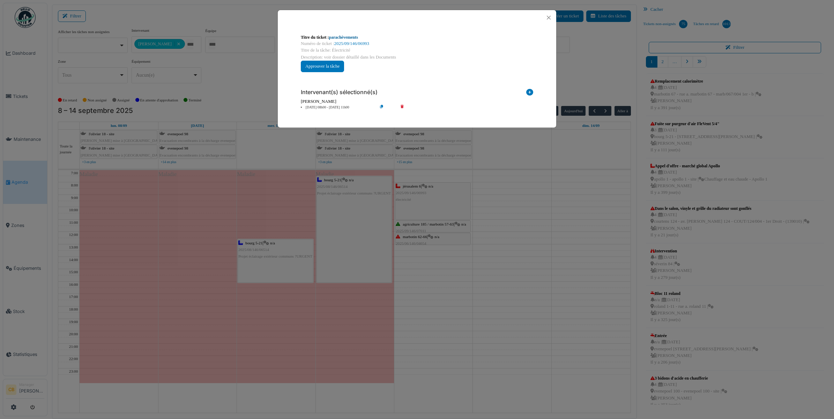
click at [351, 37] on link "parachèvements" at bounding box center [343, 37] width 29 height 5
click at [550, 18] on button "Close" at bounding box center [548, 17] width 9 height 9
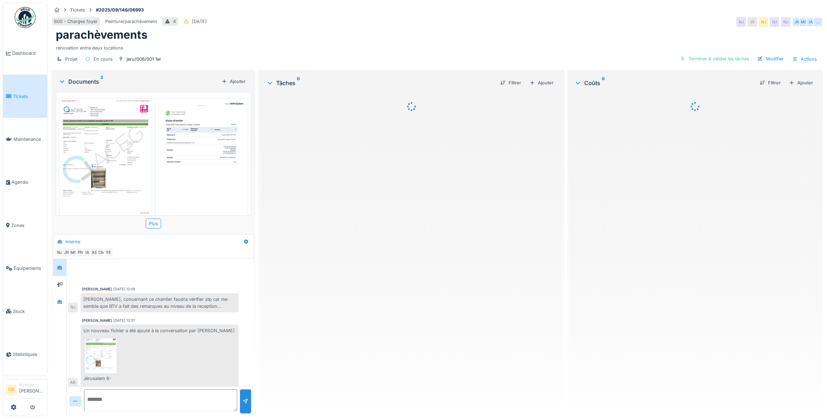
scroll to position [152, 0]
